Goal: Task Accomplishment & Management: Manage account settings

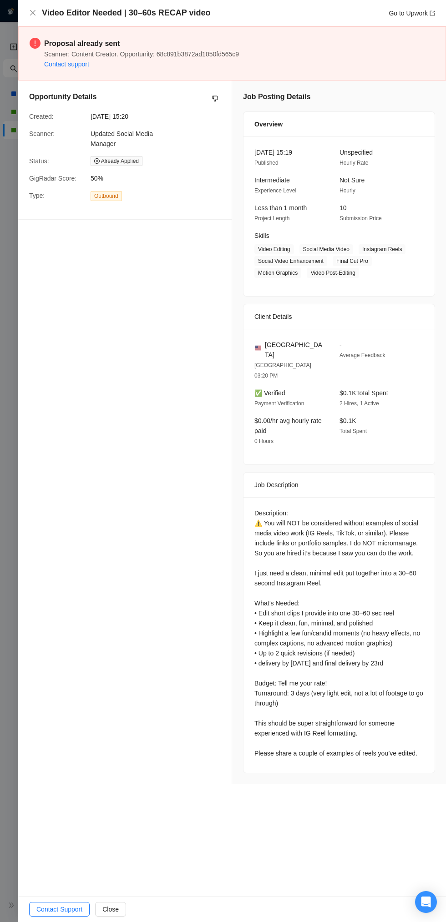
scroll to position [1892, 0]
click at [51, 16] on h4 "Video Editor Needed | 30–60s RECAP video" at bounding box center [126, 12] width 169 height 11
click at [33, 13] on icon "close" at bounding box center [32, 12] width 5 height 5
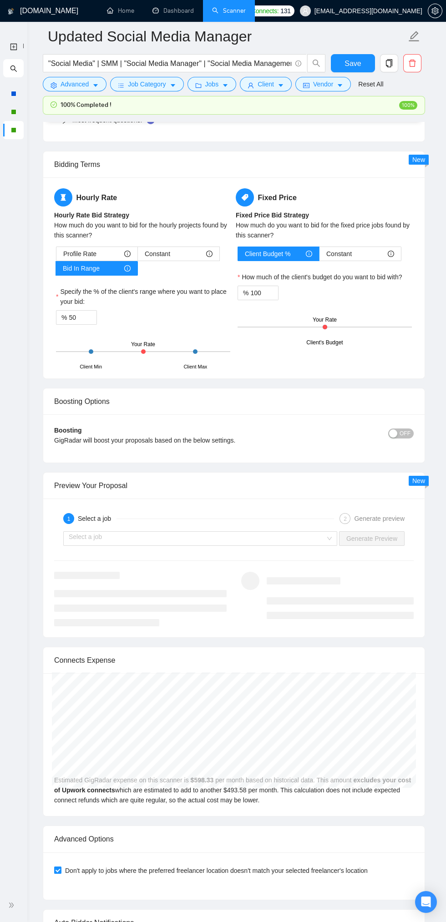
scroll to position [1969, 0]
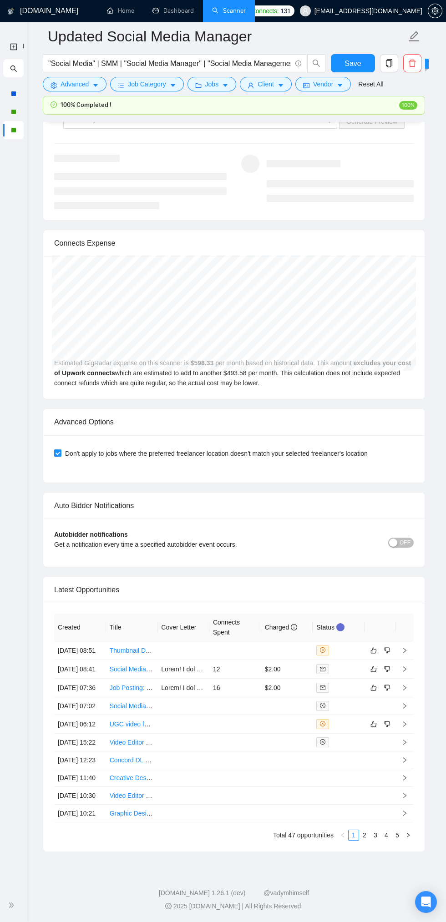
click at [405, 538] on span "OFF" at bounding box center [404, 543] width 11 height 10
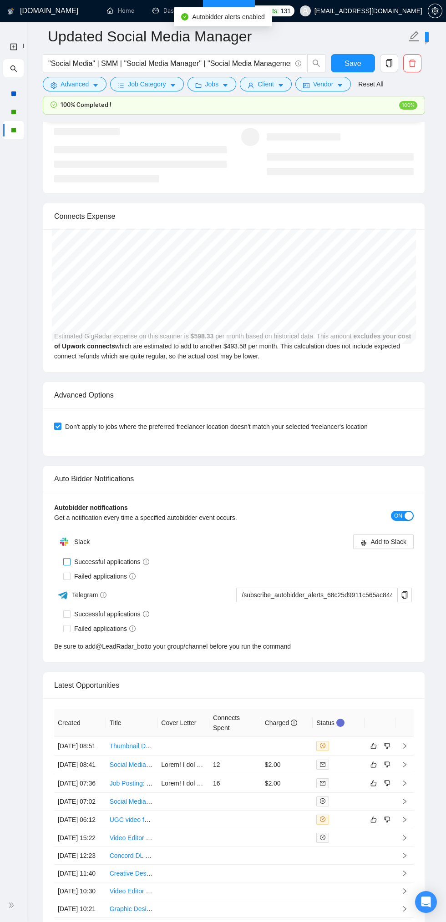
click at [66, 559] on input "Successful applications" at bounding box center [66, 561] width 6 height 6
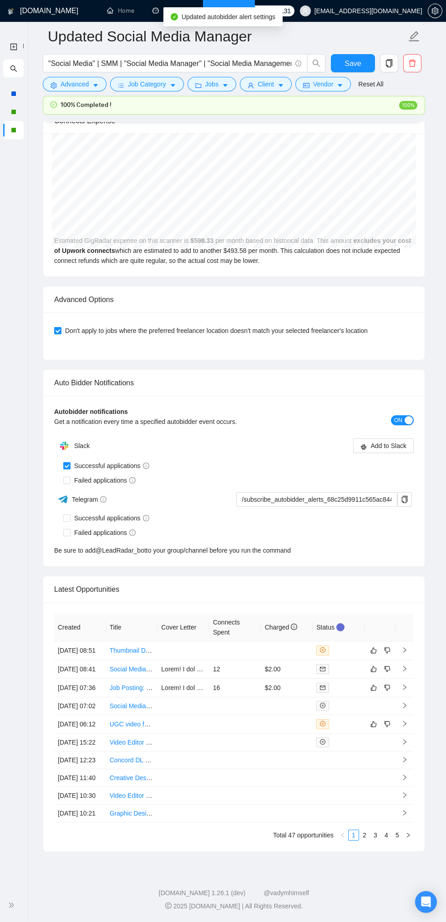
click at [66, 396] on div "Auto Bidder Notifications" at bounding box center [233, 383] width 359 height 26
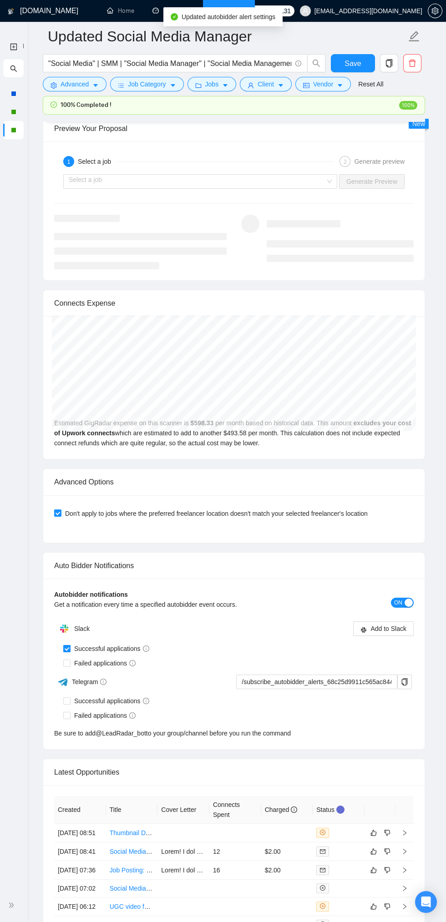
click at [66, 648] on input "Successful applications" at bounding box center [66, 648] width 6 height 6
checkbox input "false"
click at [398, 603] on span "ON" at bounding box center [398, 603] width 8 height 10
